Goal: Navigation & Orientation: Find specific page/section

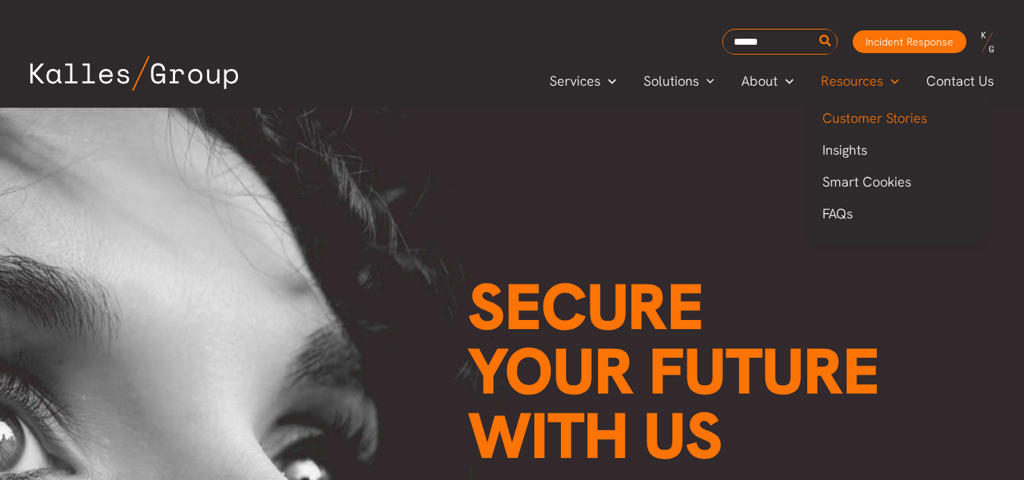
click at [884, 111] on span "Customer Stories" at bounding box center [874, 117] width 105 height 17
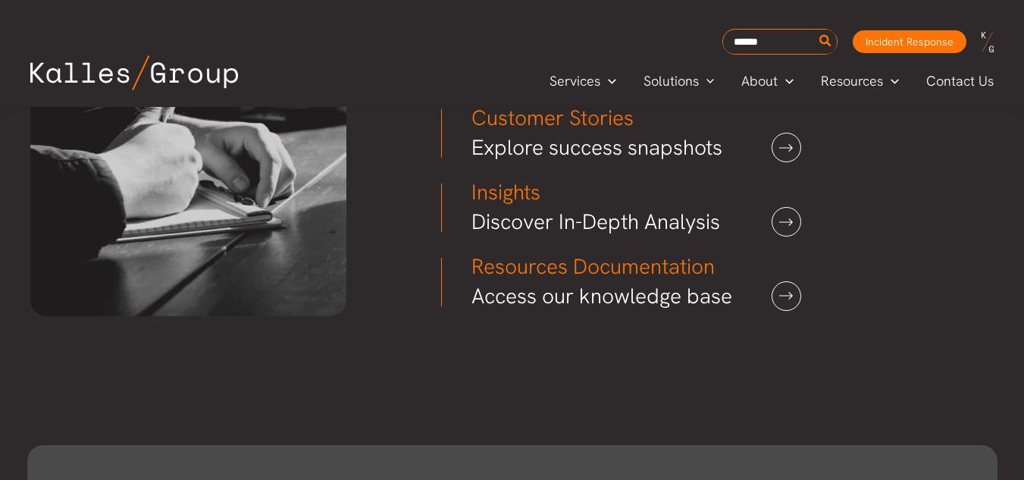
scroll to position [4207, 0]
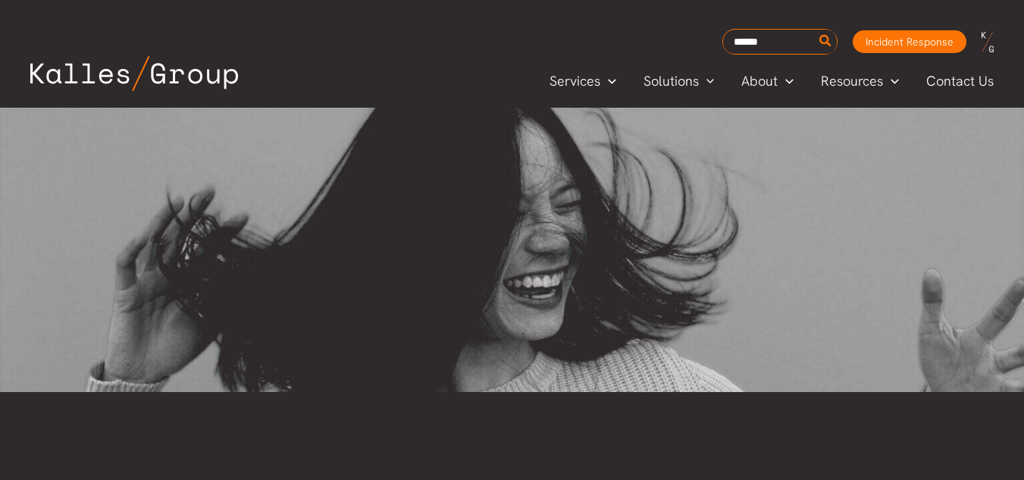
drag, startPoint x: 0, startPoint y: 0, endPoint x: 1035, endPoint y: -14, distance: 1034.8
